Goal: Download file/media

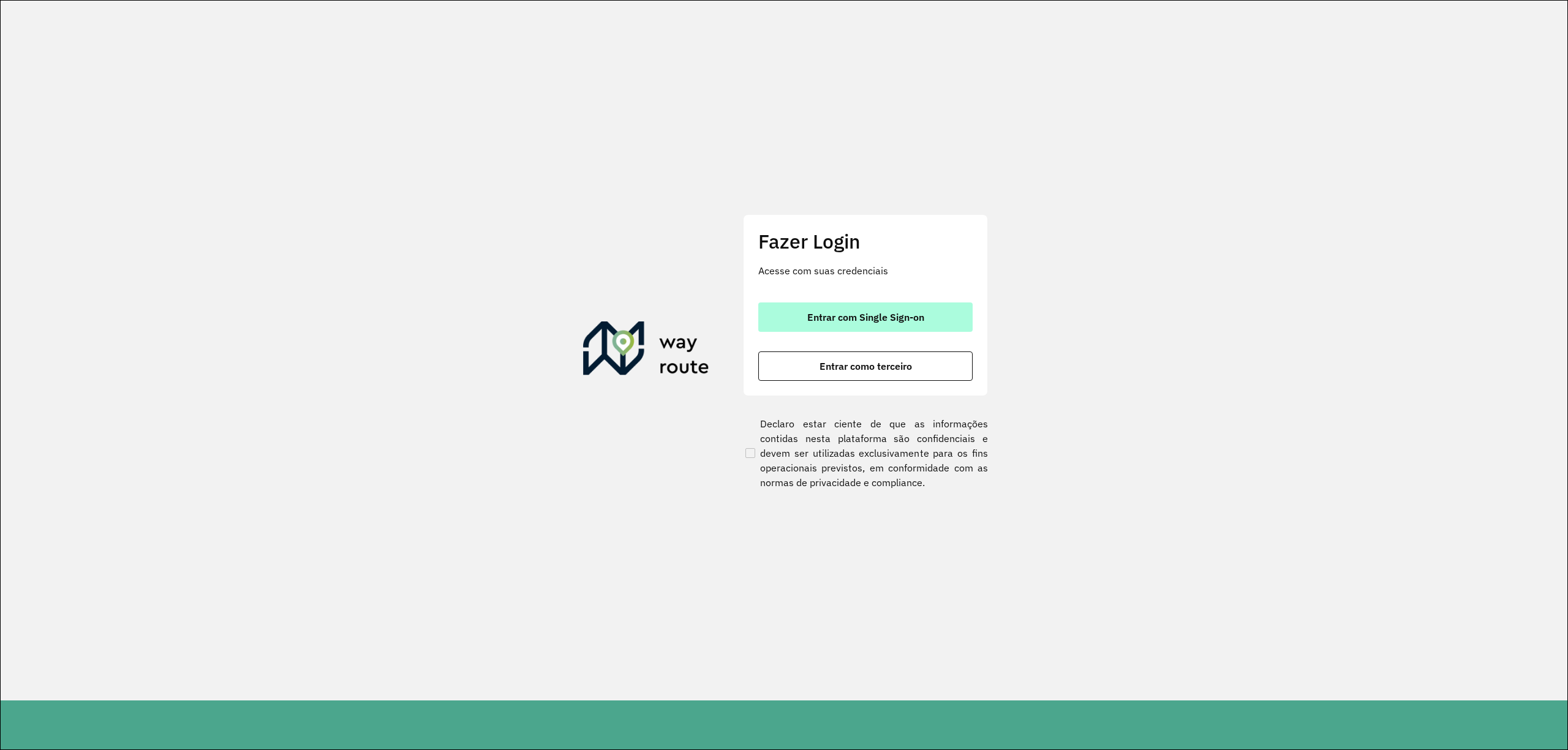
click at [882, 321] on span "Entrar com Single Sign-on" at bounding box center [865, 317] width 117 height 10
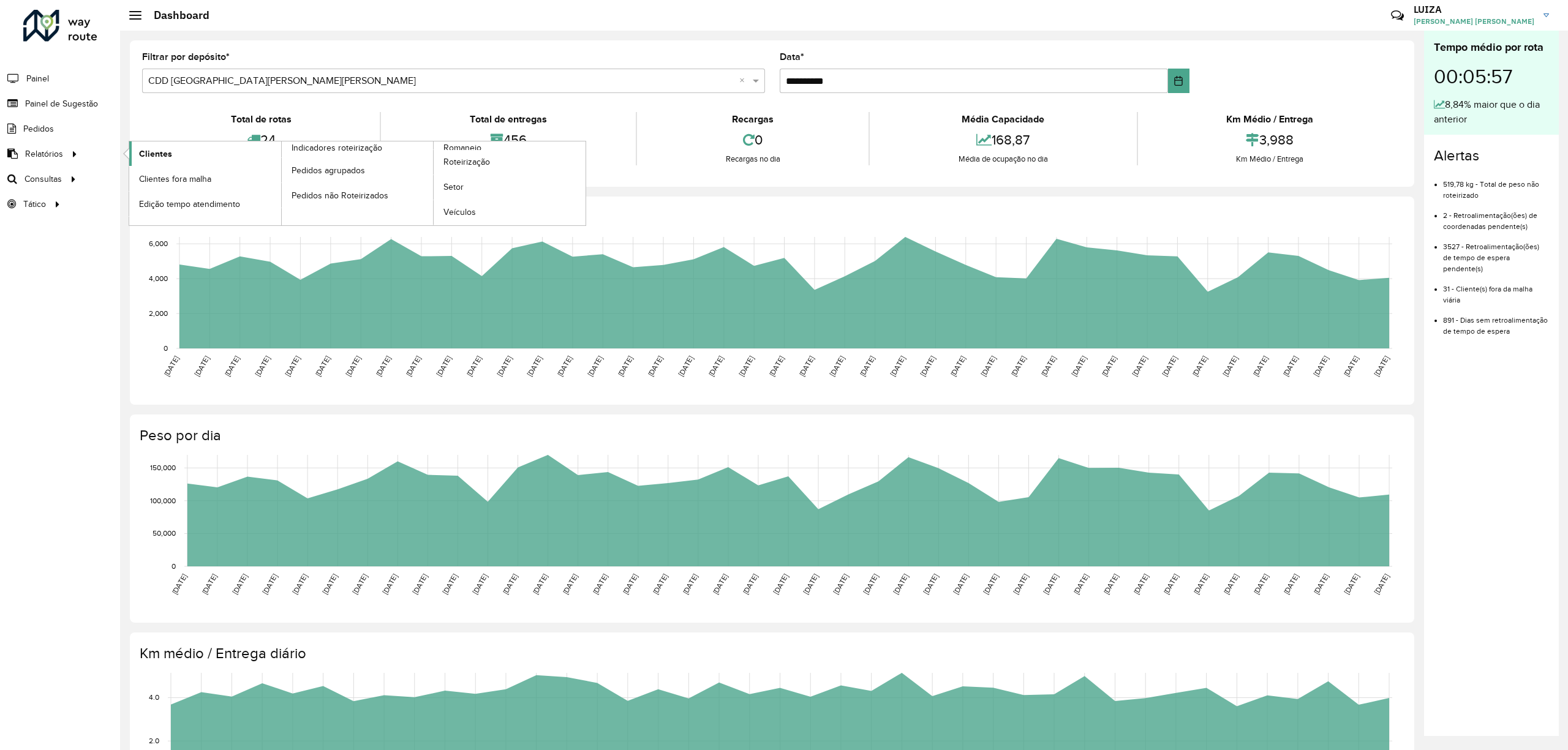
click at [144, 155] on span "Clientes" at bounding box center [155, 154] width 33 height 13
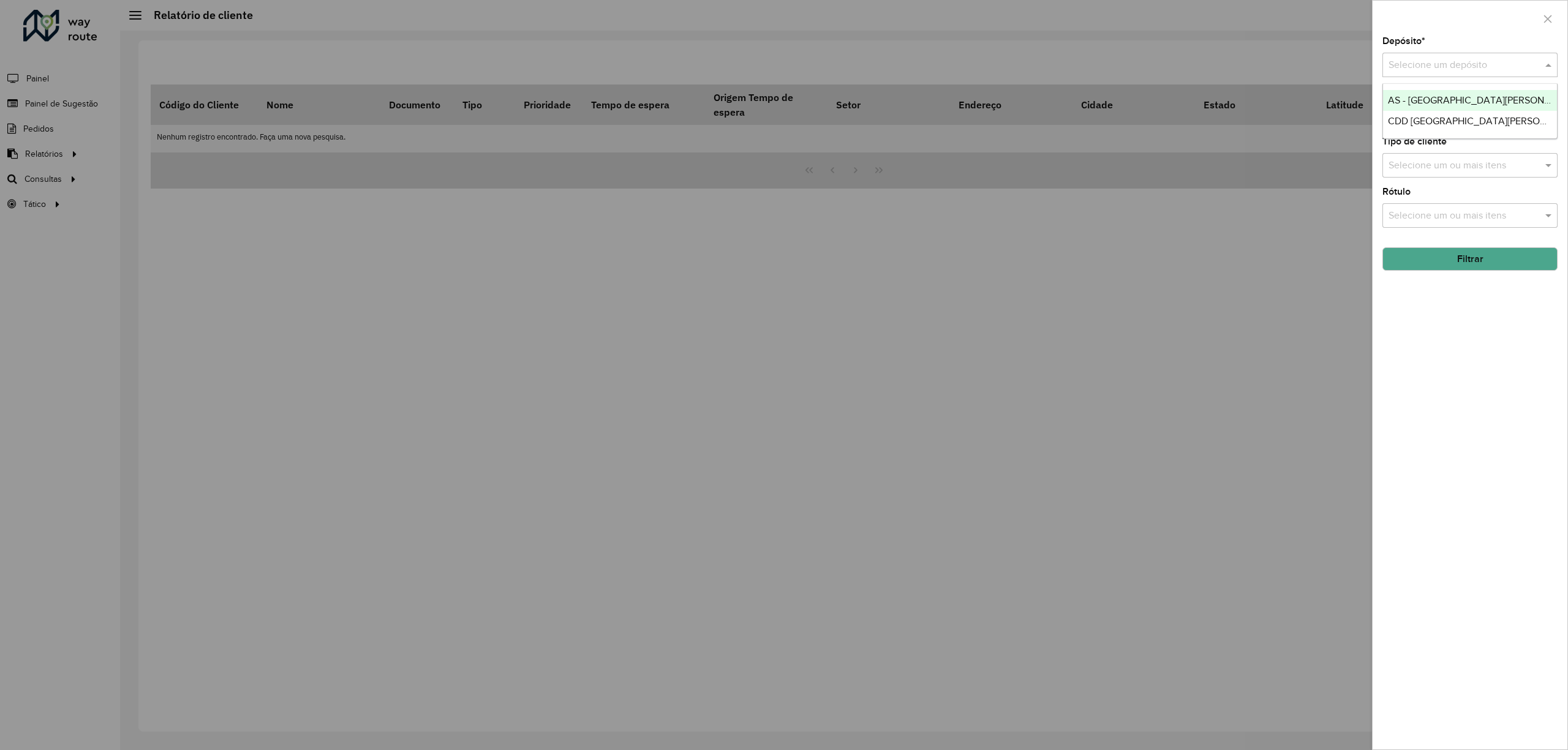
click at [1491, 64] on input "text" at bounding box center [1459, 65] width 139 height 14
click at [1429, 121] on span "CDD [GEOGRAPHIC_DATA][PERSON_NAME][PERSON_NAME]" at bounding box center [1522, 121] width 268 height 10
click at [1423, 268] on button "Filtrar" at bounding box center [1470, 259] width 175 height 23
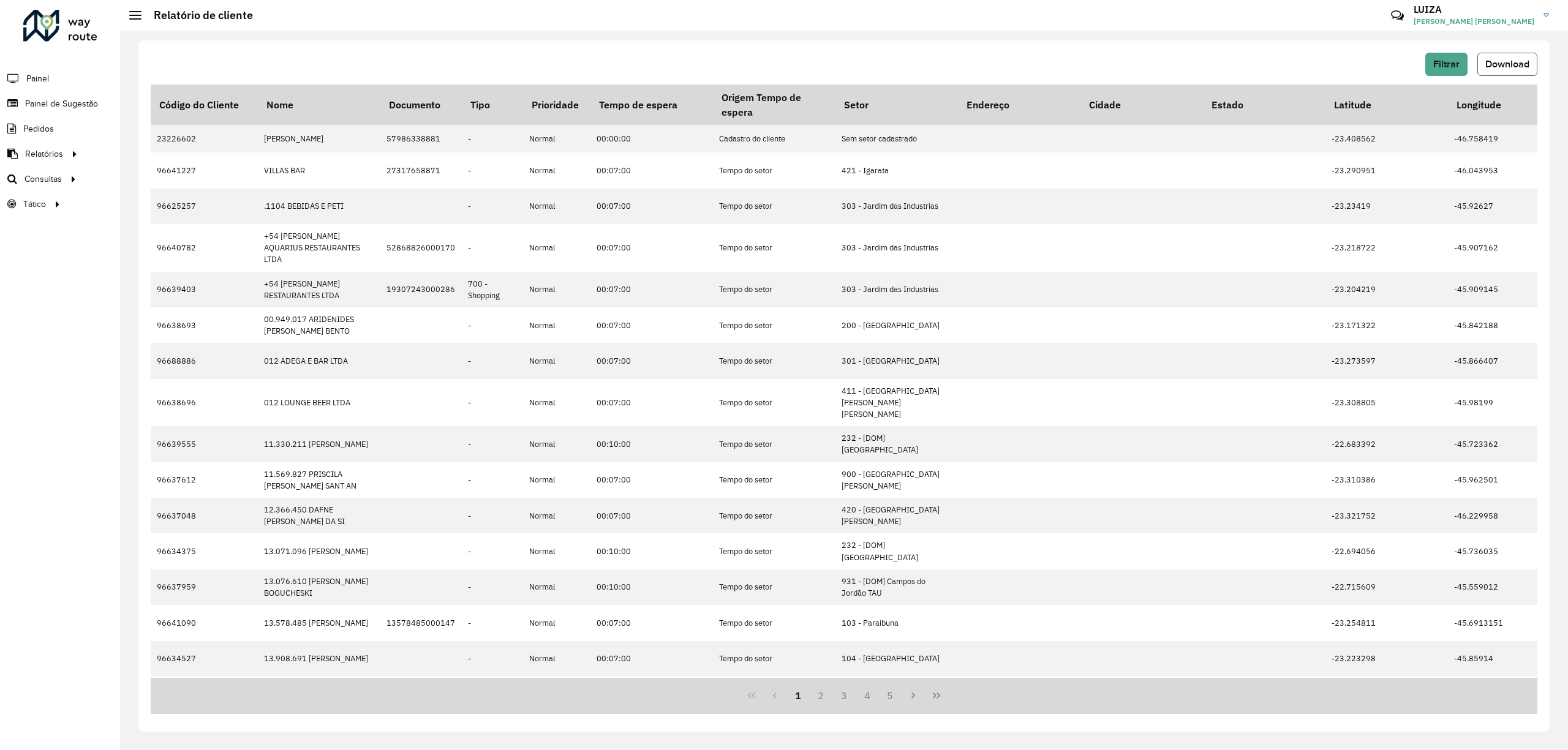
click at [1524, 61] on span "Download" at bounding box center [1507, 64] width 44 height 10
click at [1507, 64] on span "Download" at bounding box center [1507, 64] width 44 height 10
